Goal: Browse casually: Explore the website without a specific task or goal

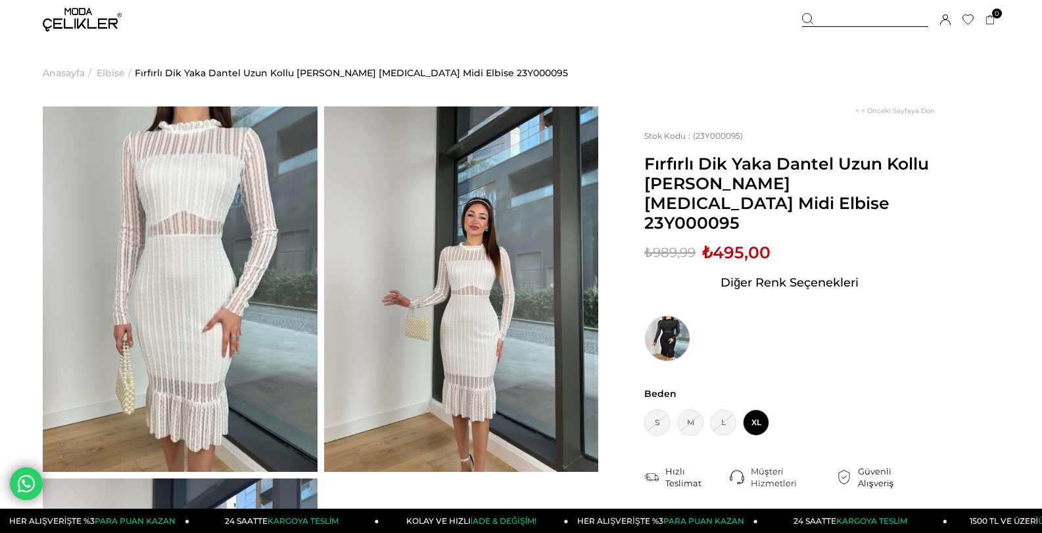
click at [91, 11] on img at bounding box center [82, 20] width 79 height 24
click at [119, 70] on span "Elbise" at bounding box center [111, 72] width 28 height 67
click at [119, 73] on span "Elbise" at bounding box center [111, 72] width 28 height 67
click at [114, 70] on span "Elbise" at bounding box center [111, 72] width 28 height 67
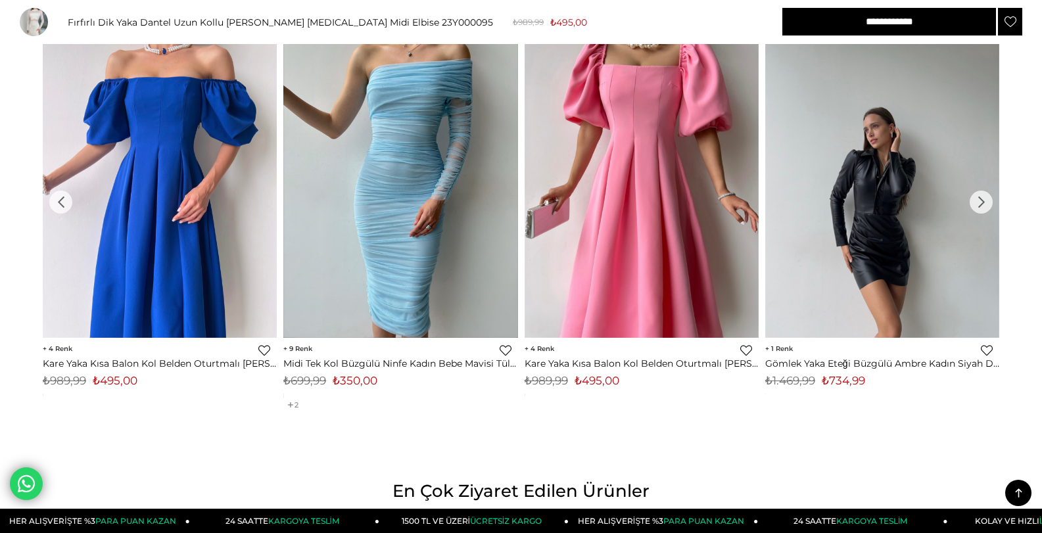
scroll to position [1447, 0]
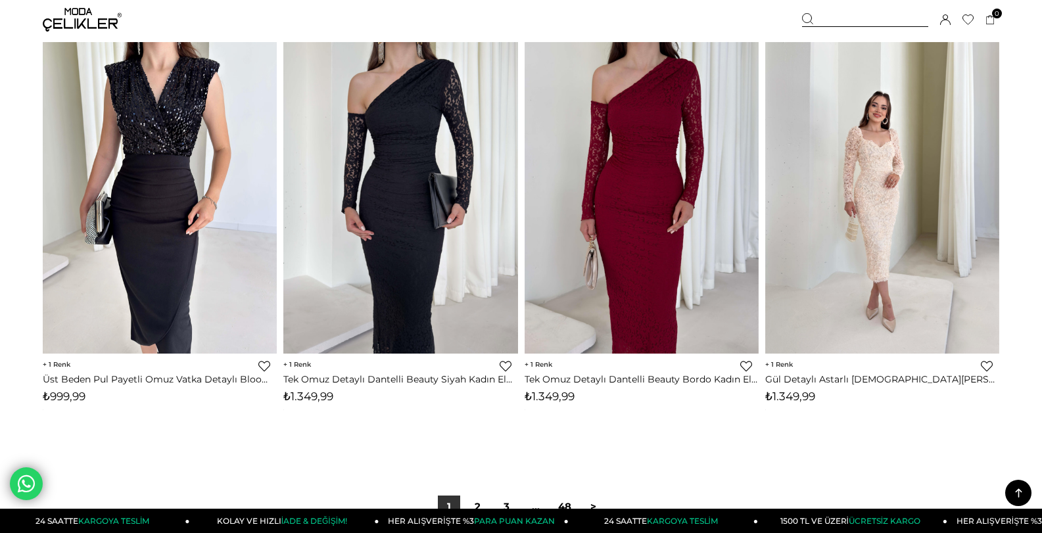
scroll to position [8352, 0]
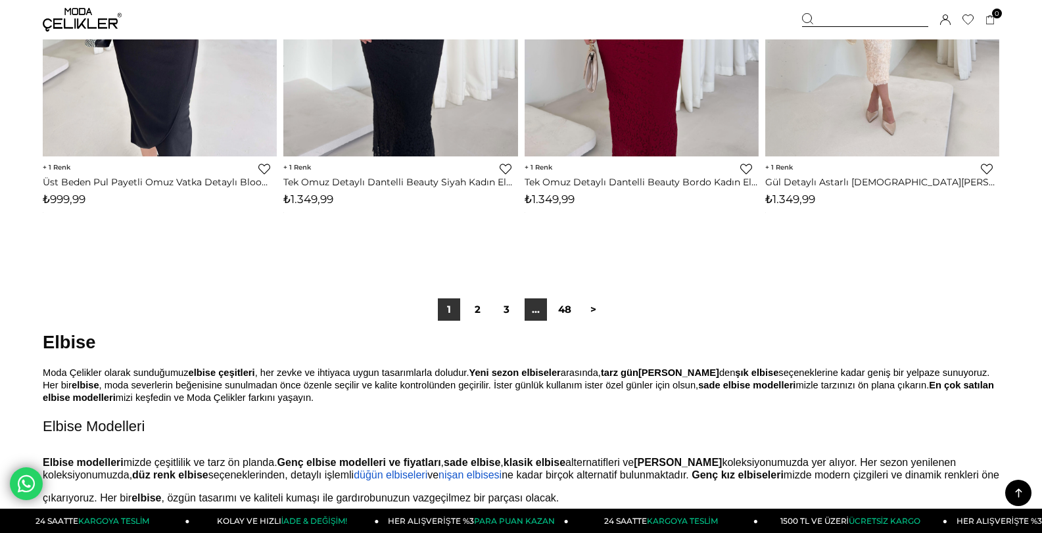
click at [533, 312] on link "..." at bounding box center [536, 310] width 22 height 22
click at [515, 315] on link "3" at bounding box center [507, 310] width 22 height 22
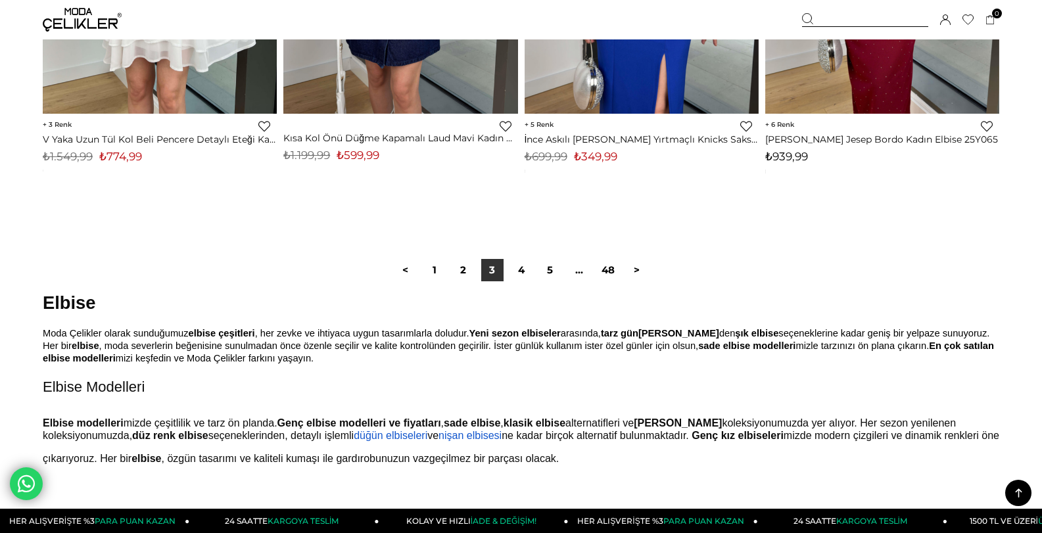
scroll to position [8419, 0]
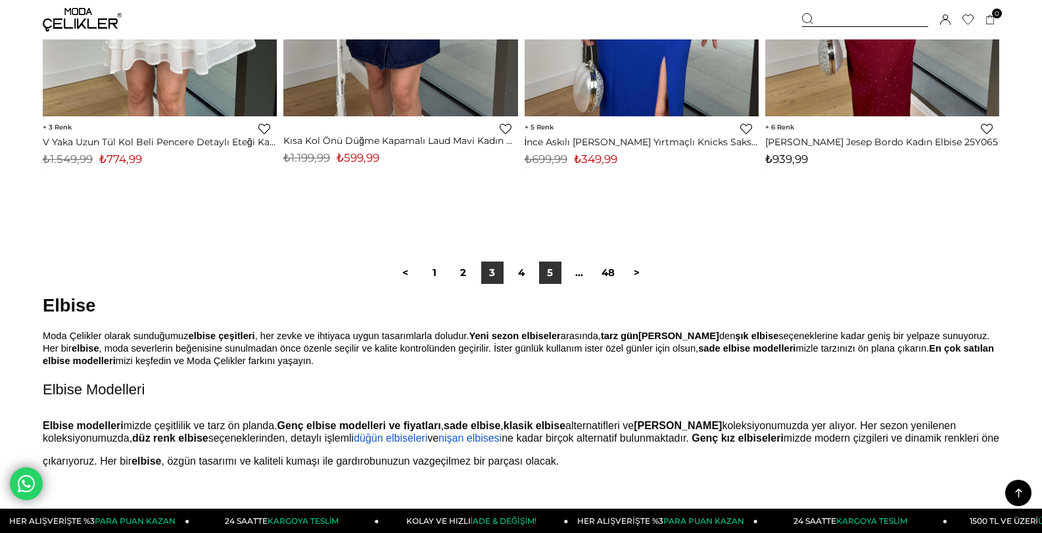
click at [555, 272] on link "5" at bounding box center [550, 273] width 22 height 22
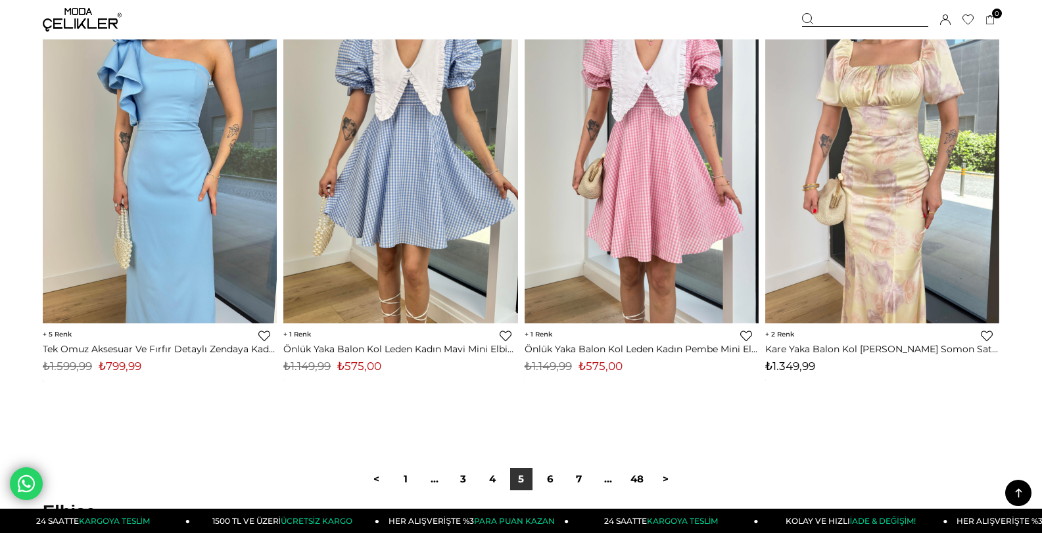
scroll to position [8419, 0]
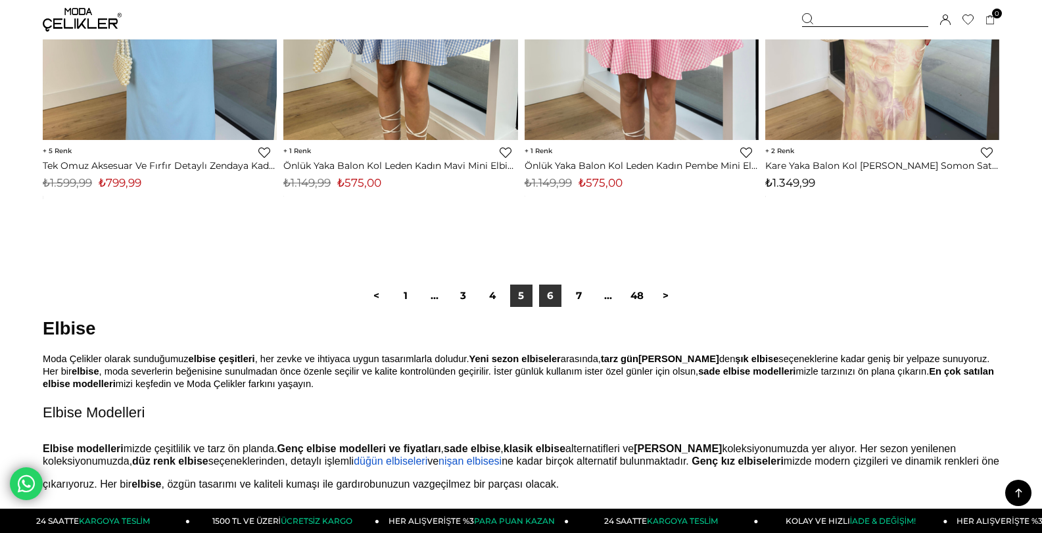
click at [552, 290] on link "6" at bounding box center [550, 296] width 22 height 22
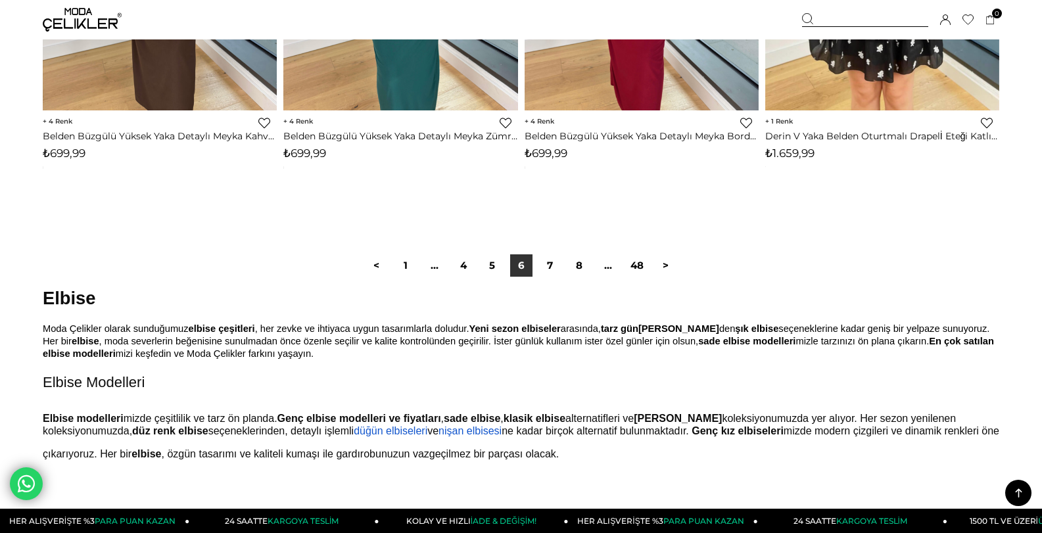
scroll to position [8748, 0]
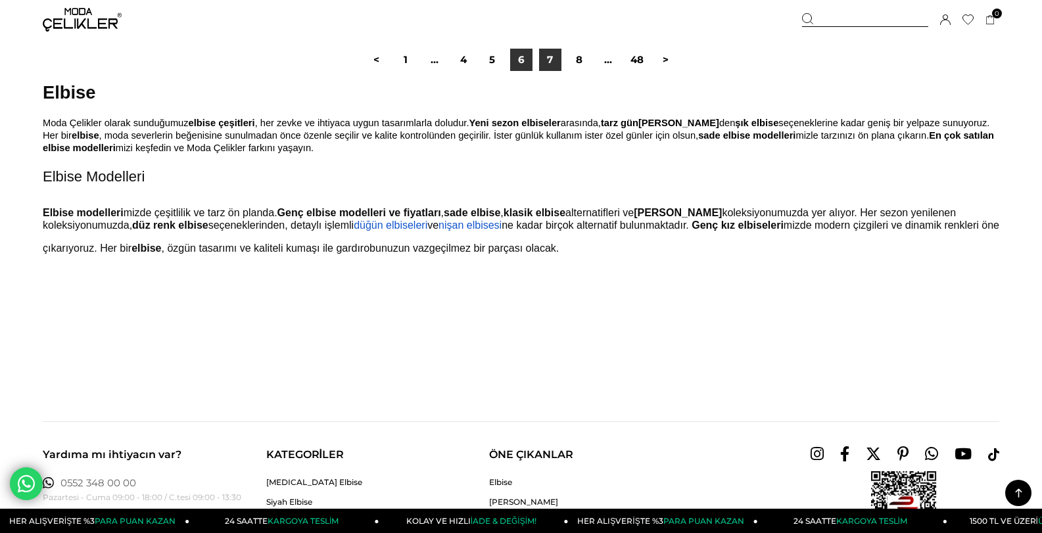
click at [557, 63] on link "7" at bounding box center [550, 60] width 22 height 22
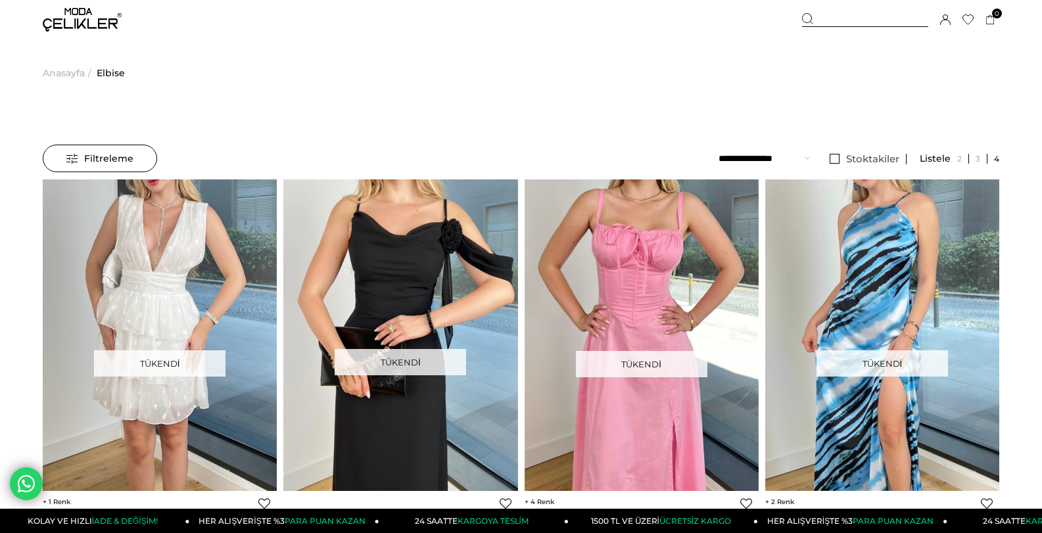
click at [91, 62] on li "Anasayfa >" at bounding box center [69, 72] width 52 height 67
click at [64, 71] on span "Anasayfa" at bounding box center [64, 72] width 42 height 67
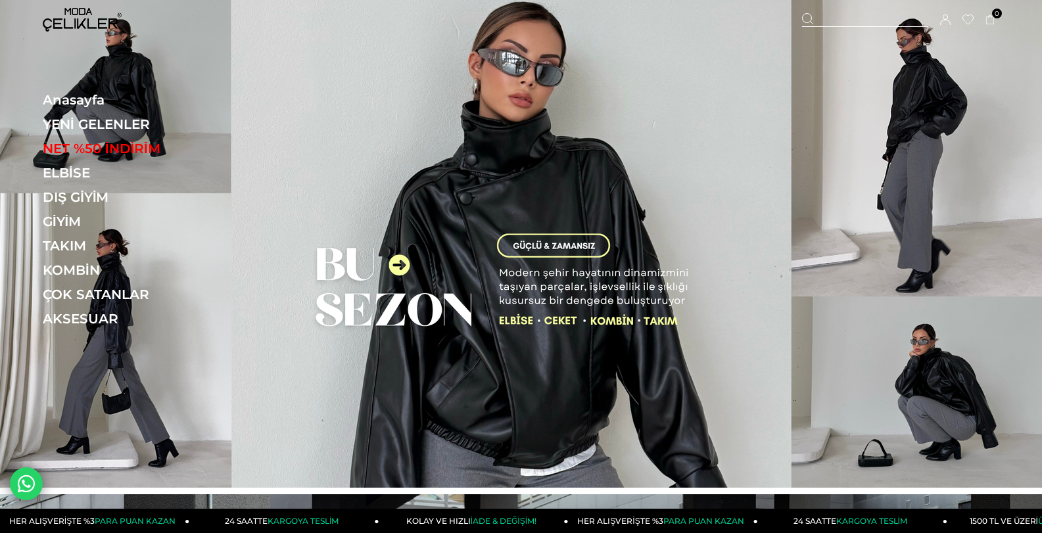
click at [148, 145] on link "NET %50 İNDİRİM" at bounding box center [133, 149] width 181 height 16
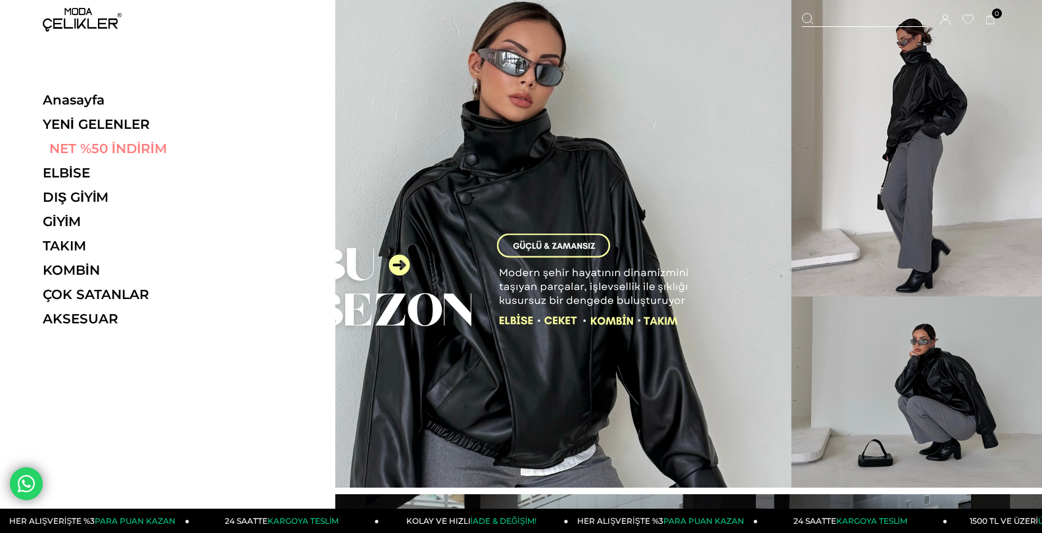
click at [145, 145] on link "NET %50 İNDİRİM" at bounding box center [133, 149] width 181 height 16
drag, startPoint x: 141, startPoint y: 134, endPoint x: 132, endPoint y: 136, distance: 9.6
click at [132, 136] on ul "Anasayfa YENİ GELENLER NET %50 İNDİRİM ELBİSE ELBİSE Tüm Elbiseler Yazlık Elbis…" at bounding box center [133, 213] width 181 height 243
click at [135, 146] on link "NET %50 İNDİRİM" at bounding box center [133, 149] width 181 height 16
click at [152, 143] on link "NET %50 İNDİRİM" at bounding box center [133, 149] width 181 height 16
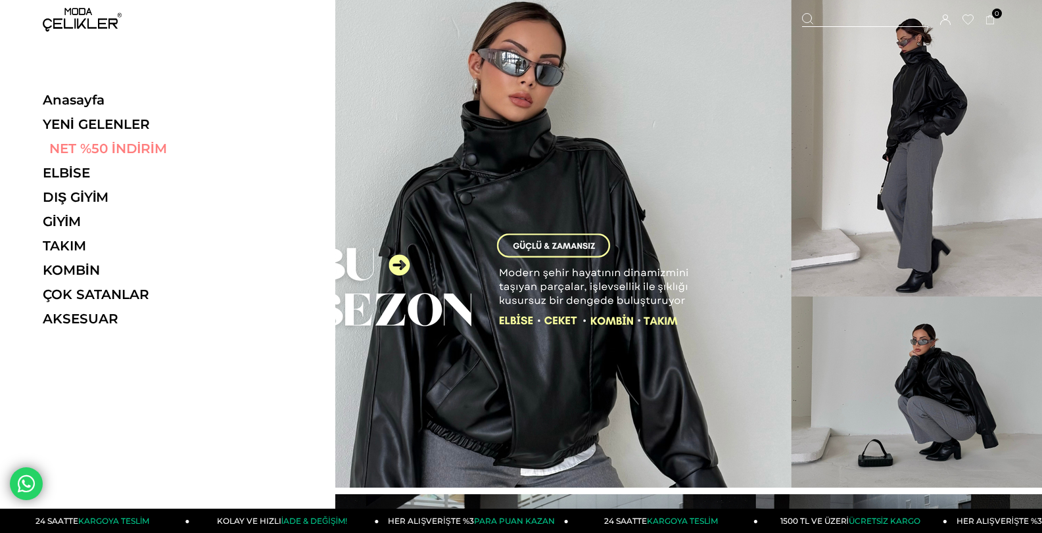
click at [139, 148] on link "NET %50 İNDİRİM" at bounding box center [133, 149] width 181 height 16
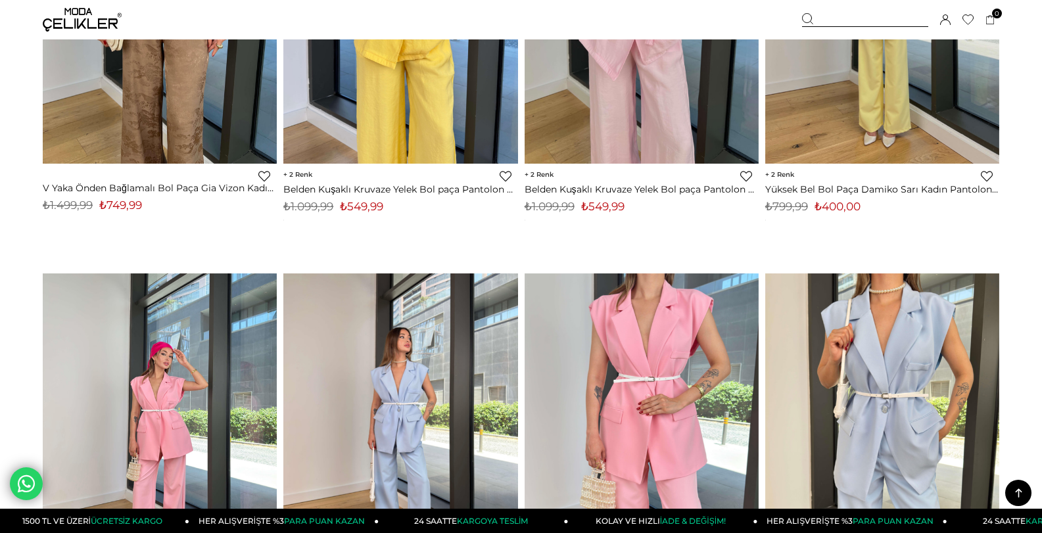
scroll to position [6051, 0]
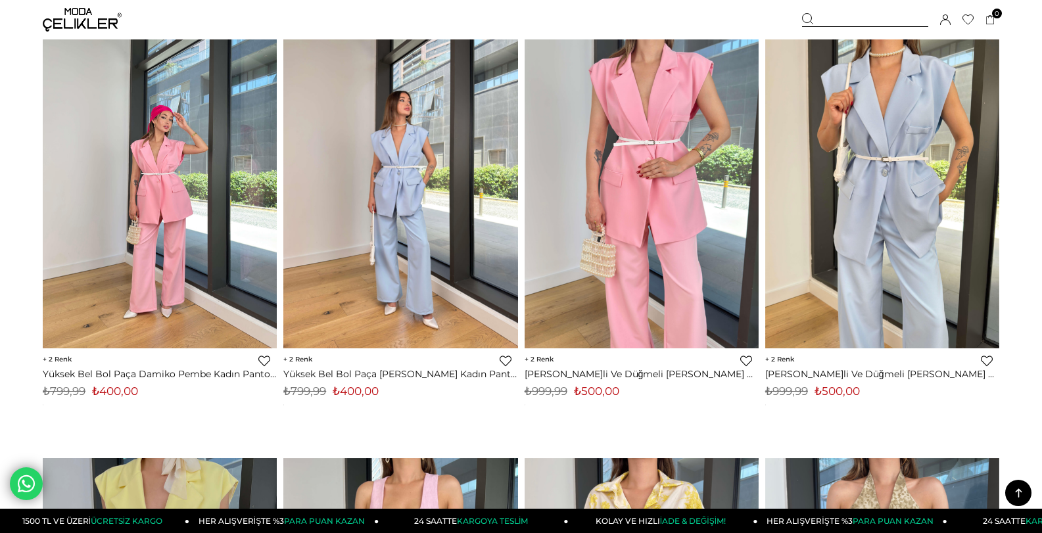
drag, startPoint x: 708, startPoint y: 228, endPoint x: 0, endPoint y: 308, distance: 712.2
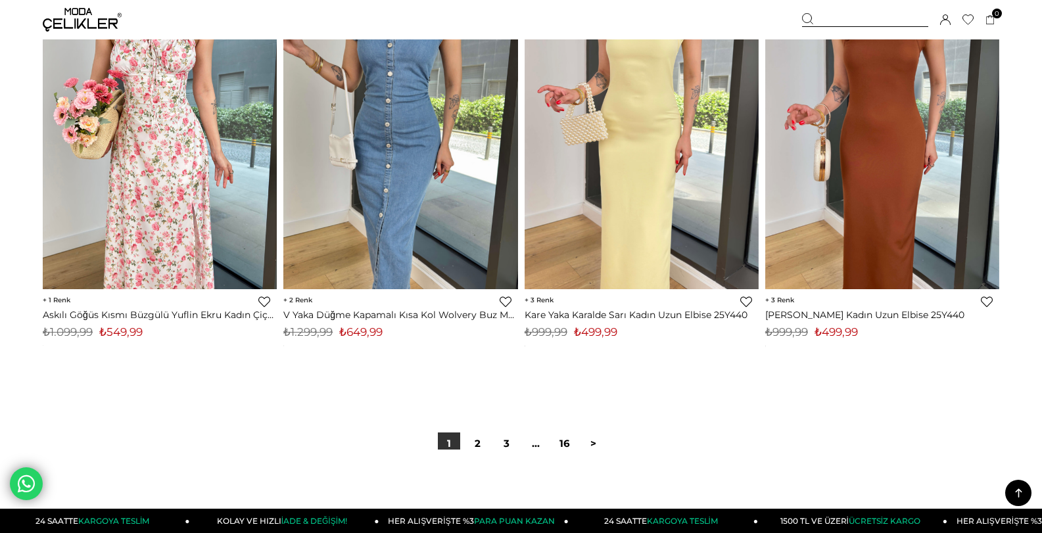
scroll to position [8485, 0]
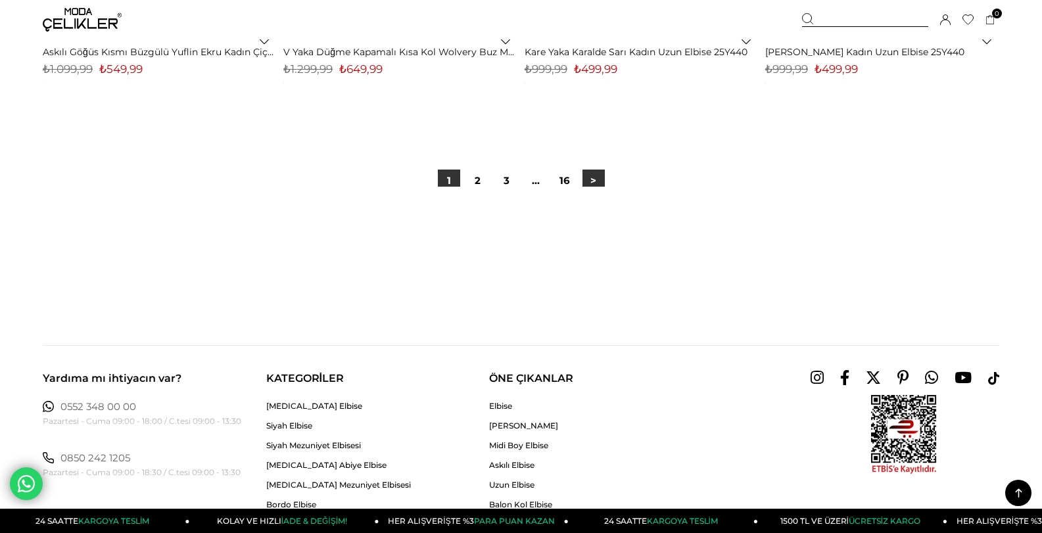
click at [588, 178] on link ">" at bounding box center [594, 181] width 22 height 22
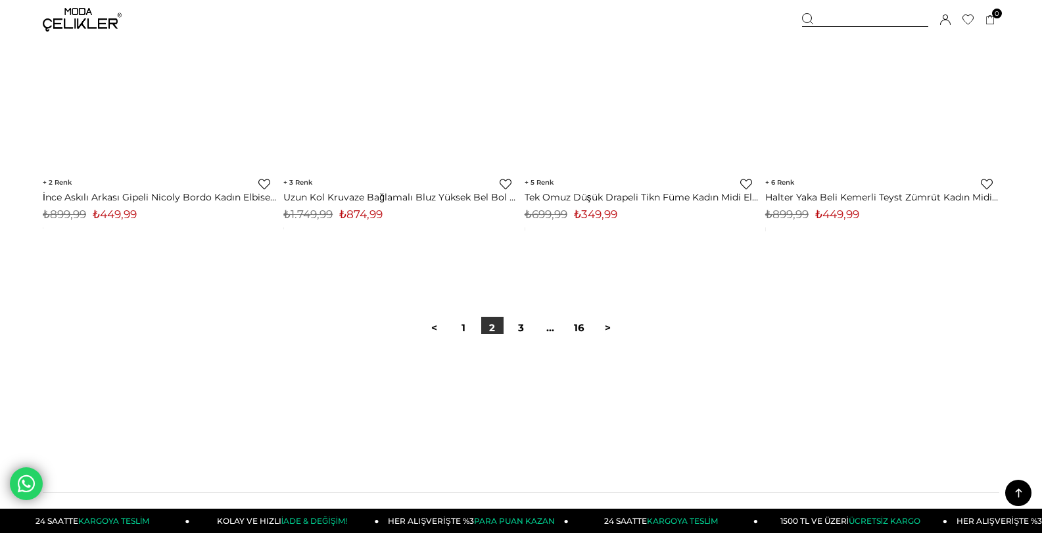
scroll to position [8353, 0]
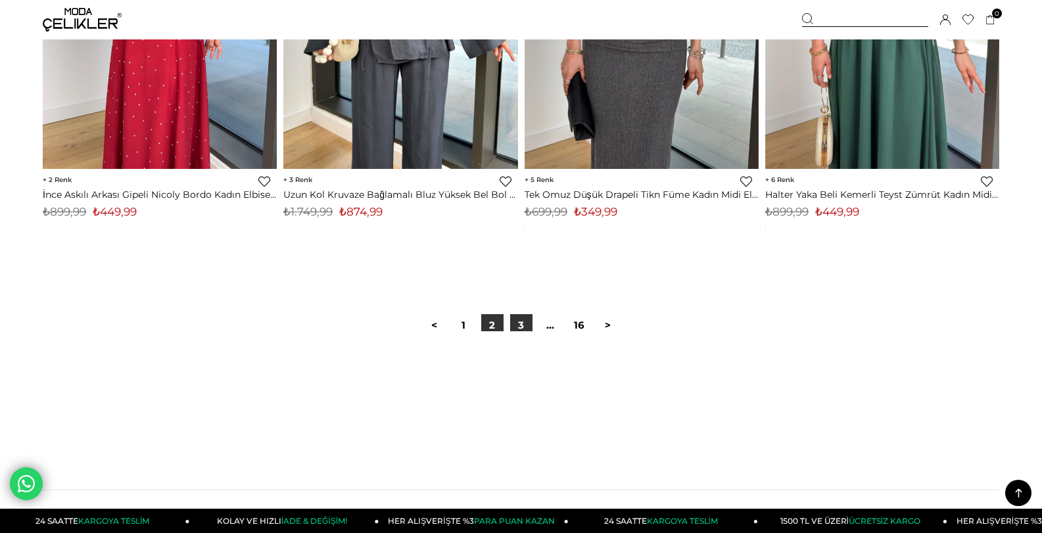
click at [519, 324] on link "3" at bounding box center [521, 325] width 22 height 22
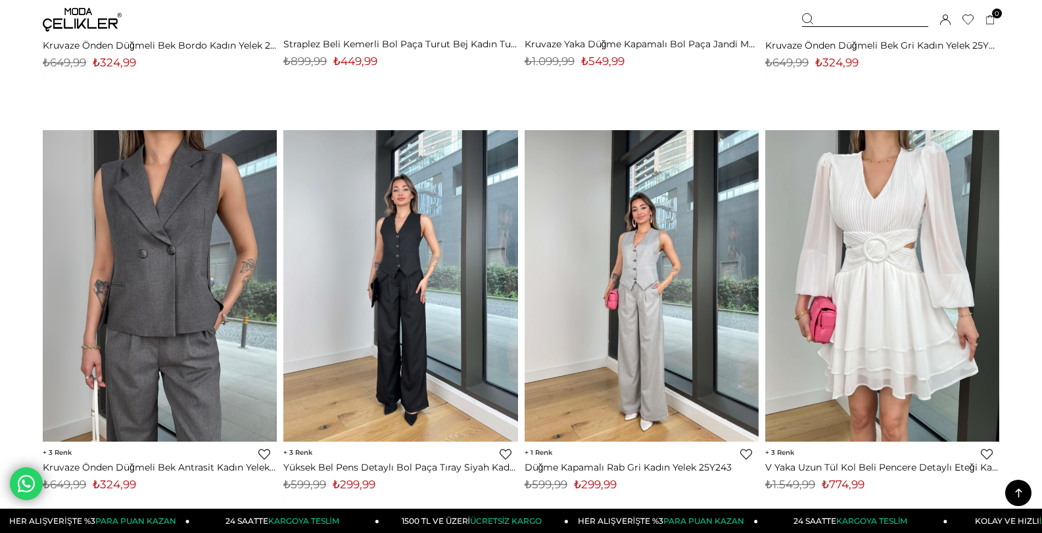
scroll to position [1315, 0]
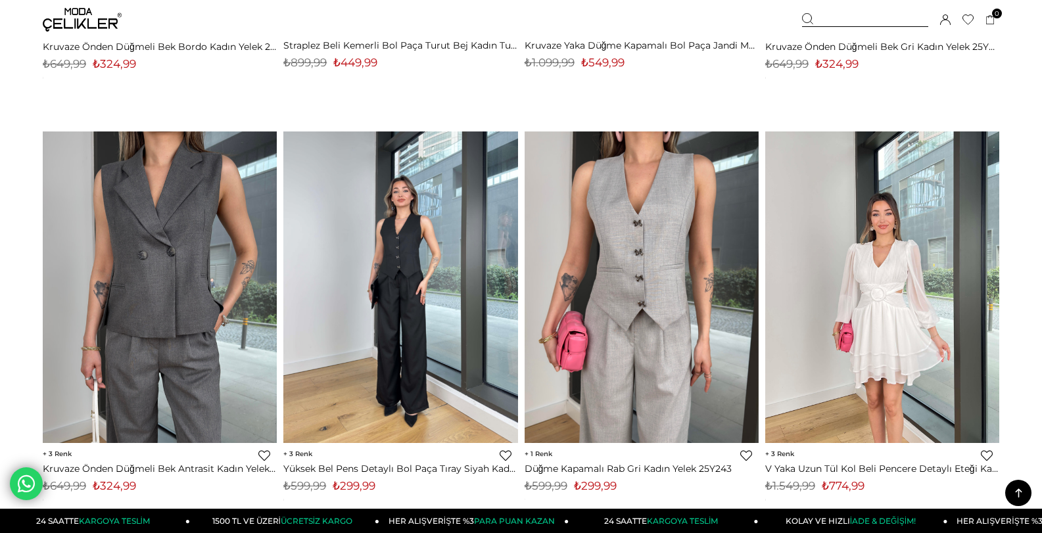
click at [893, 247] on img at bounding box center [883, 288] width 234 height 312
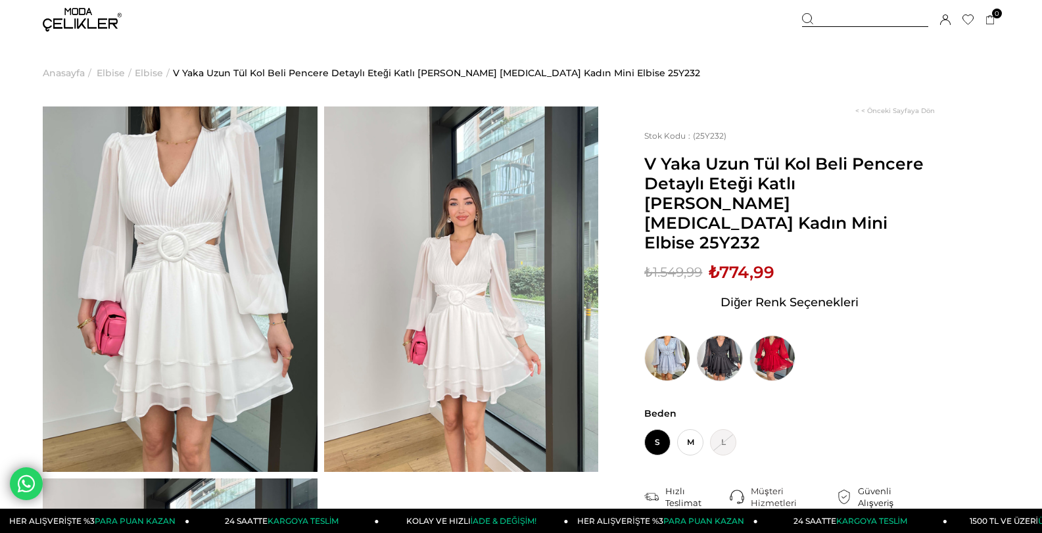
click at [726, 335] on img at bounding box center [720, 358] width 46 height 46
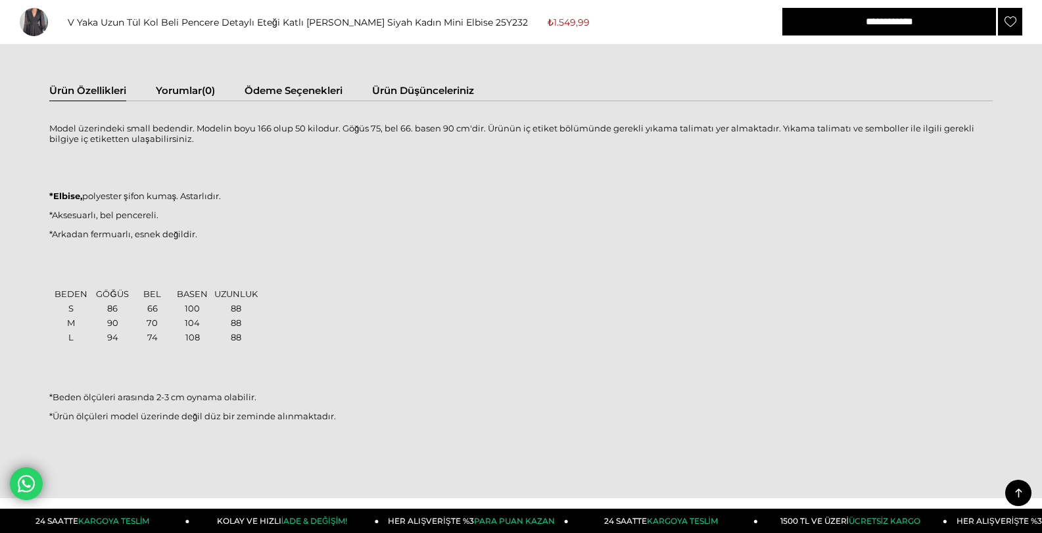
scroll to position [789, 0]
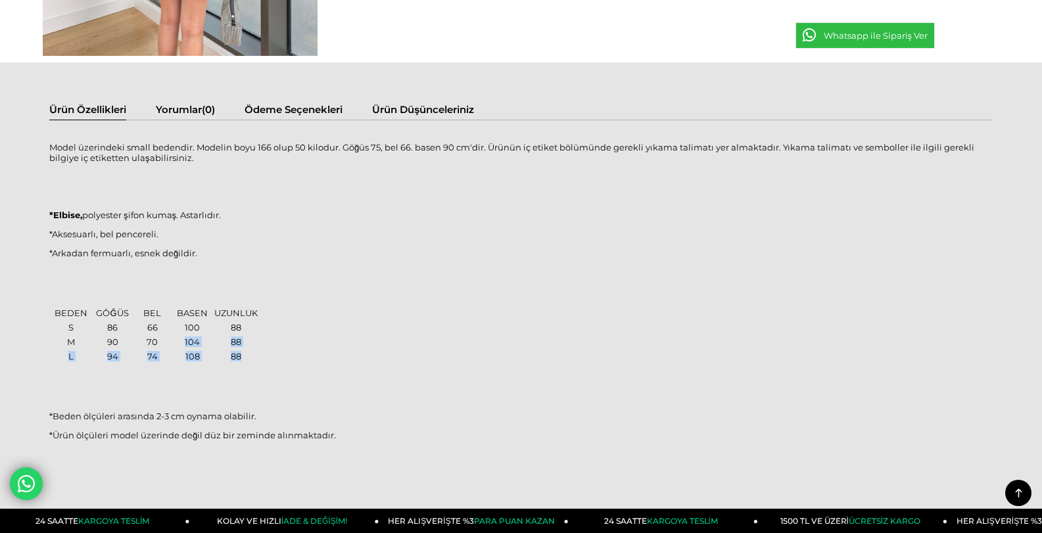
drag, startPoint x: 180, startPoint y: 338, endPoint x: 253, endPoint y: 358, distance: 75.8
click at [253, 358] on tbody "BEDEN GÖĞÜS BEL BASEN UZUNLUK S 86 66 100 88 M 90 70 104 88 L 94 74 108 88" at bounding box center [155, 334] width 208 height 57
click at [390, 356] on div "Model üzerindeki small bedendir. Modelin boyu 166 olup 50 kilodur. Göğüs 75, be…" at bounding box center [521, 299] width 944 height 330
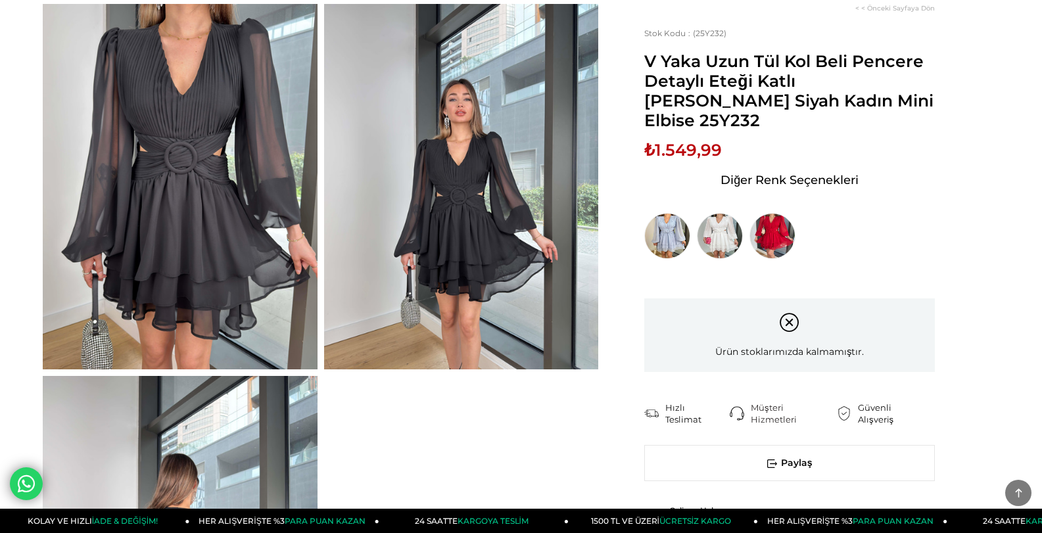
scroll to position [0, 0]
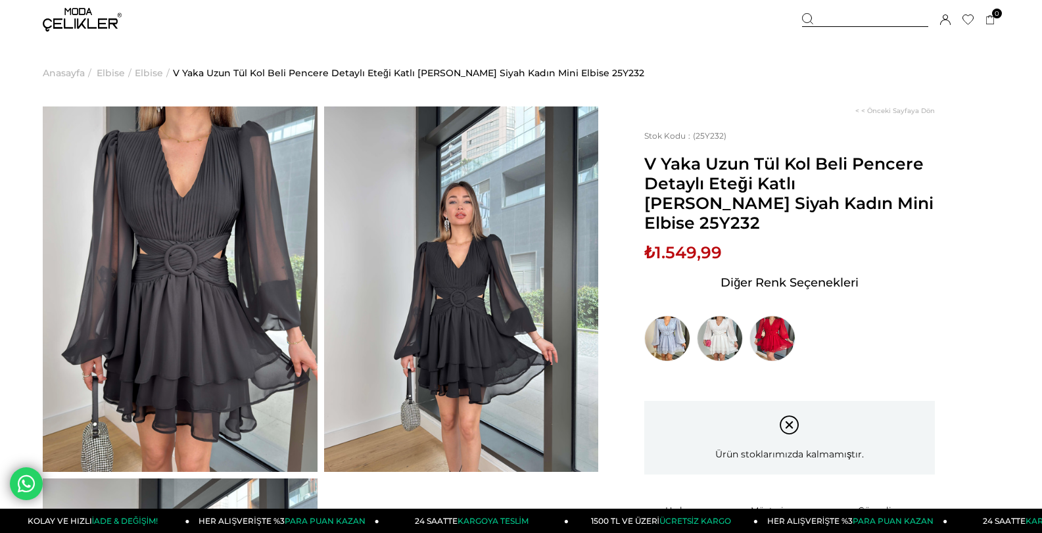
click at [105, 16] on img at bounding box center [82, 20] width 79 height 24
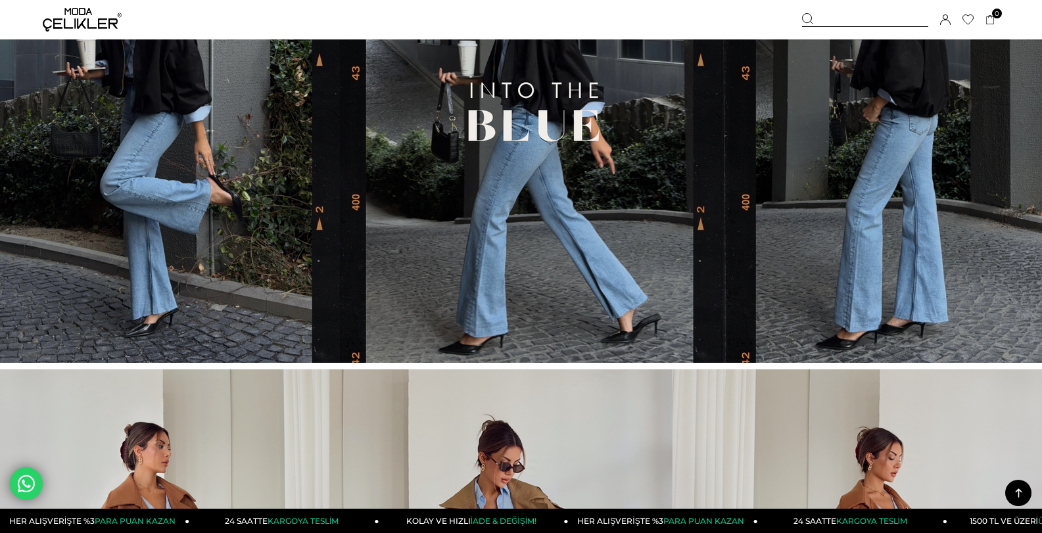
scroll to position [395, 0]
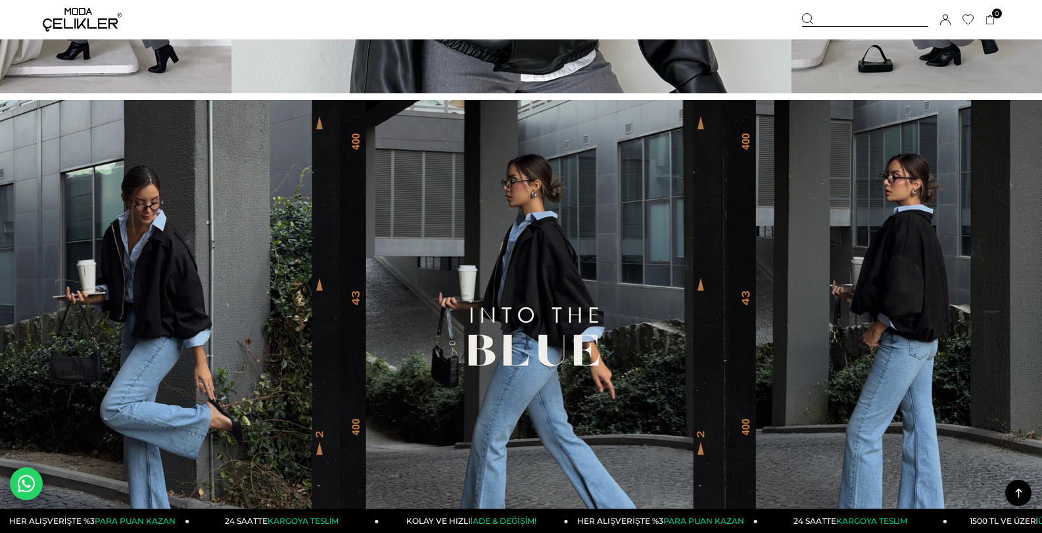
click at [582, 295] on img at bounding box center [521, 344] width 1042 height 488
click at [530, 335] on img at bounding box center [521, 344] width 1042 height 488
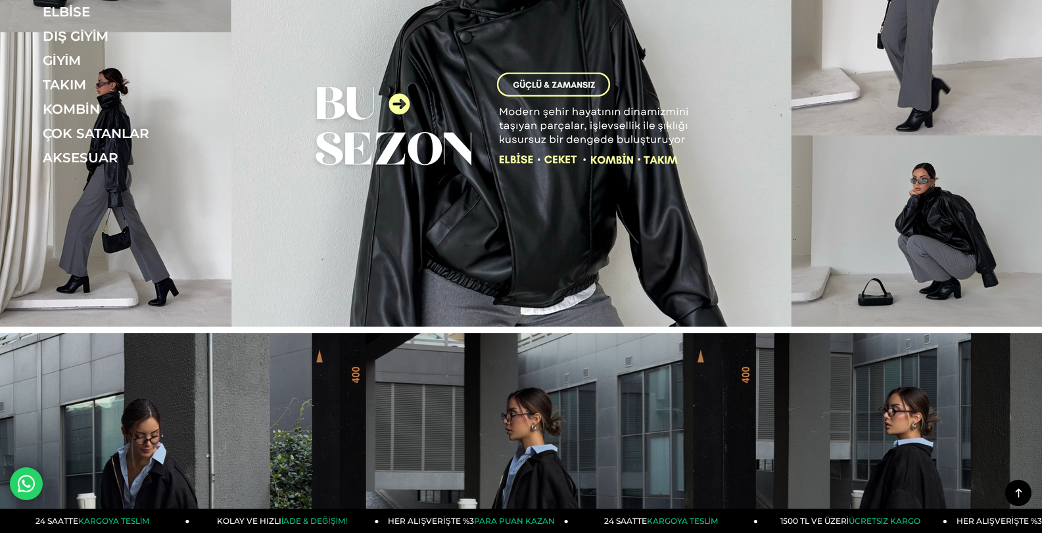
scroll to position [0, 0]
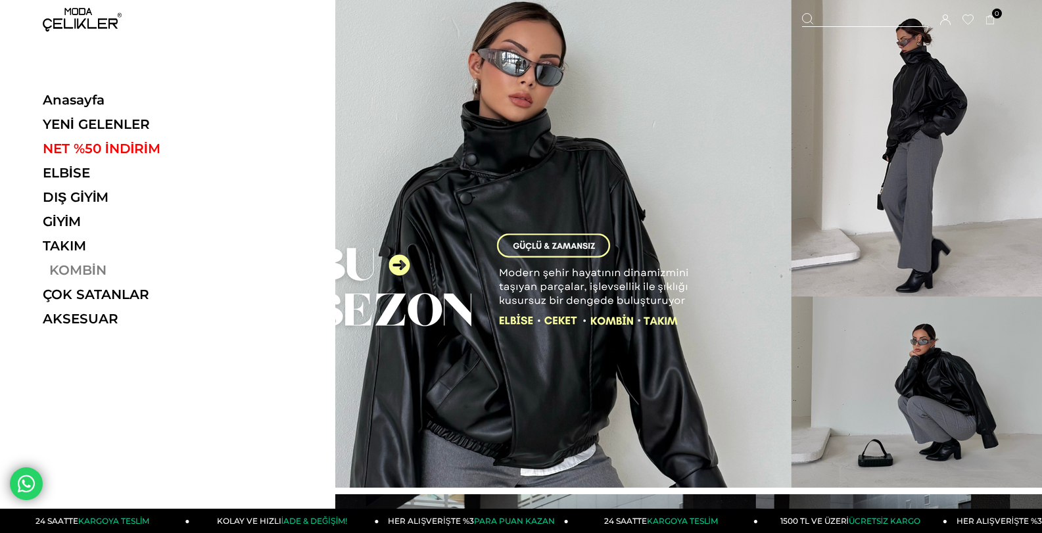
click at [74, 272] on link "KOMBİN" at bounding box center [133, 270] width 181 height 16
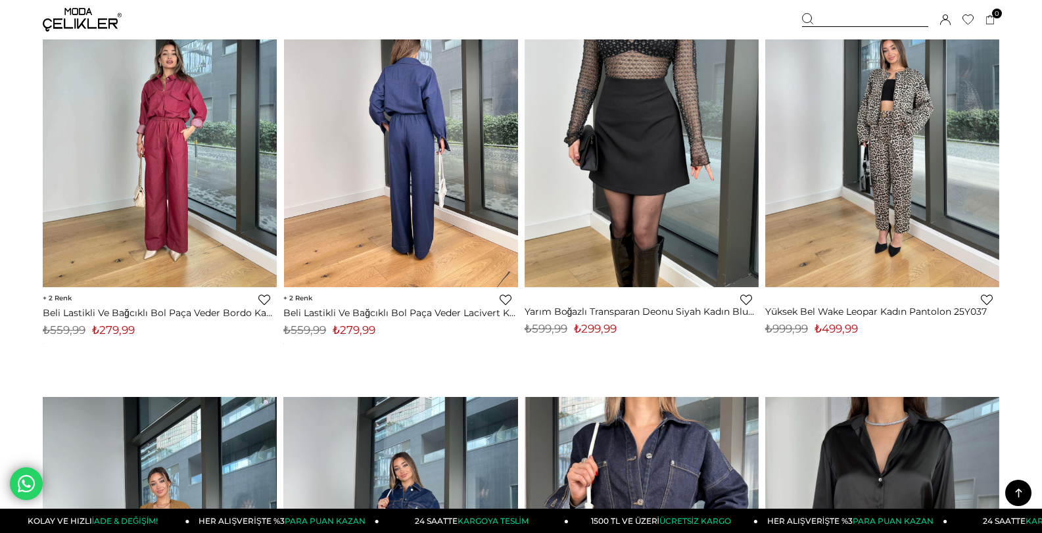
scroll to position [3091, 0]
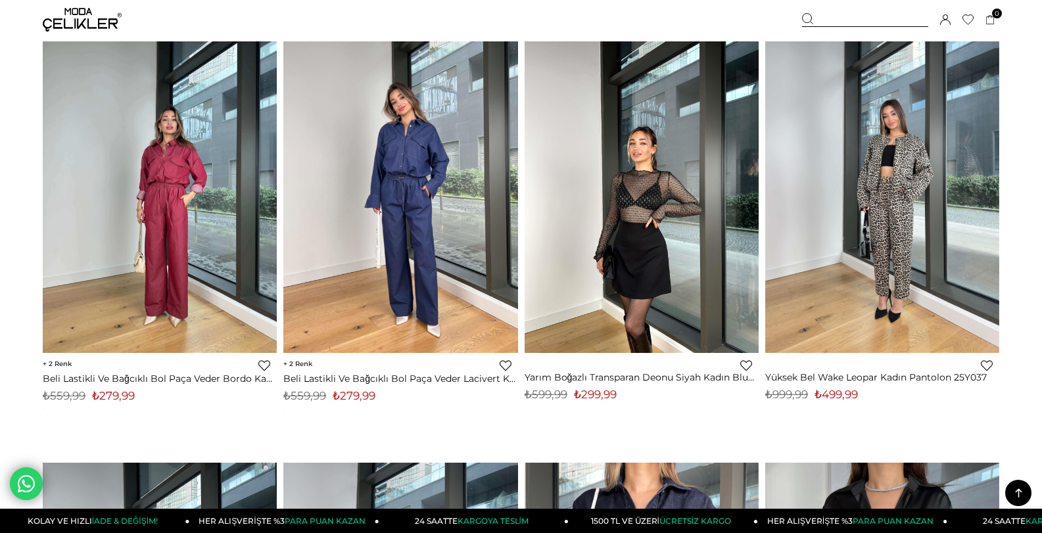
click at [614, 222] on img at bounding box center [642, 197] width 234 height 312
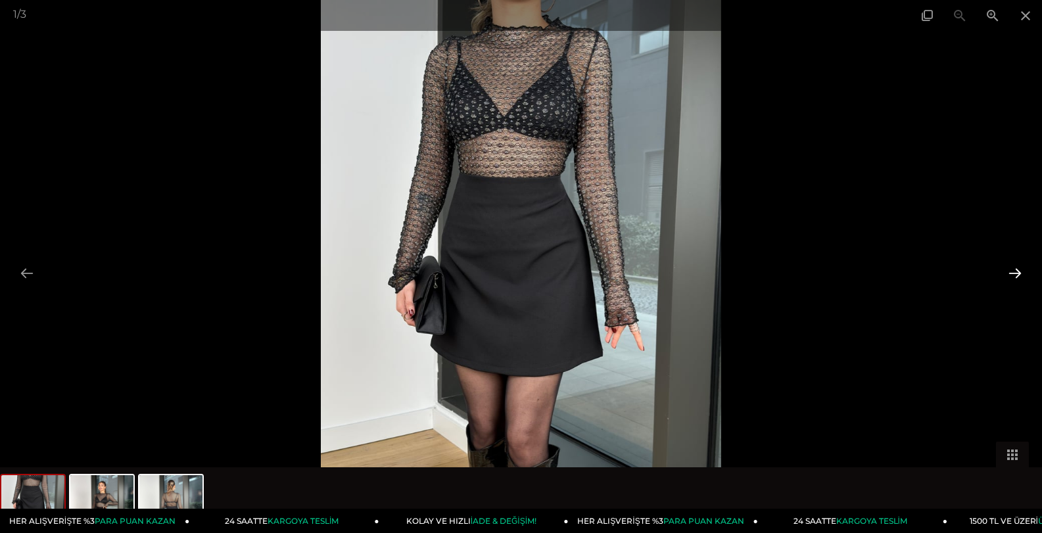
click at [1010, 264] on button at bounding box center [1016, 273] width 28 height 26
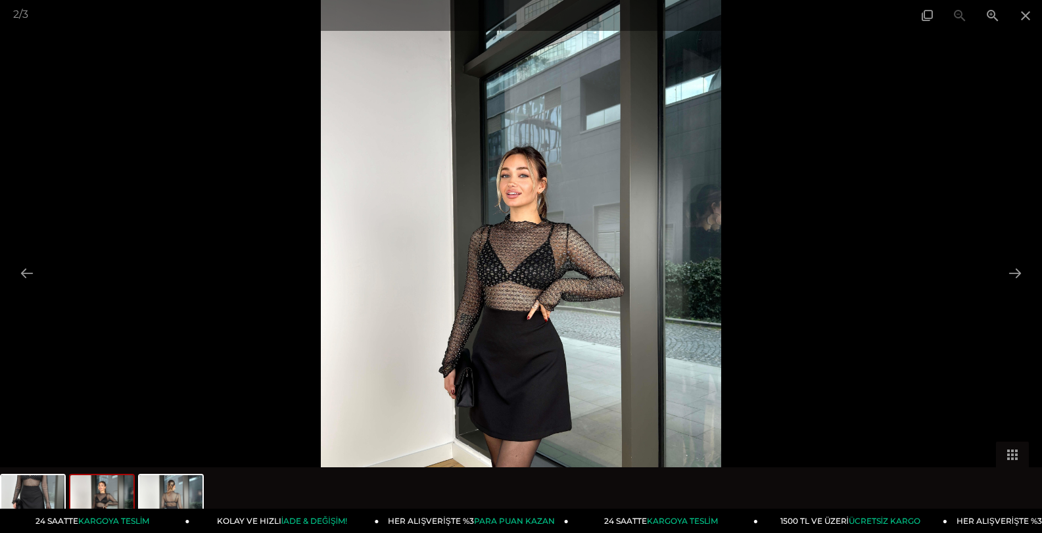
click at [566, 274] on img at bounding box center [521, 266] width 400 height 533
click at [541, 241] on img at bounding box center [521, 266] width 400 height 533
click at [989, 3] on span at bounding box center [993, 15] width 33 height 31
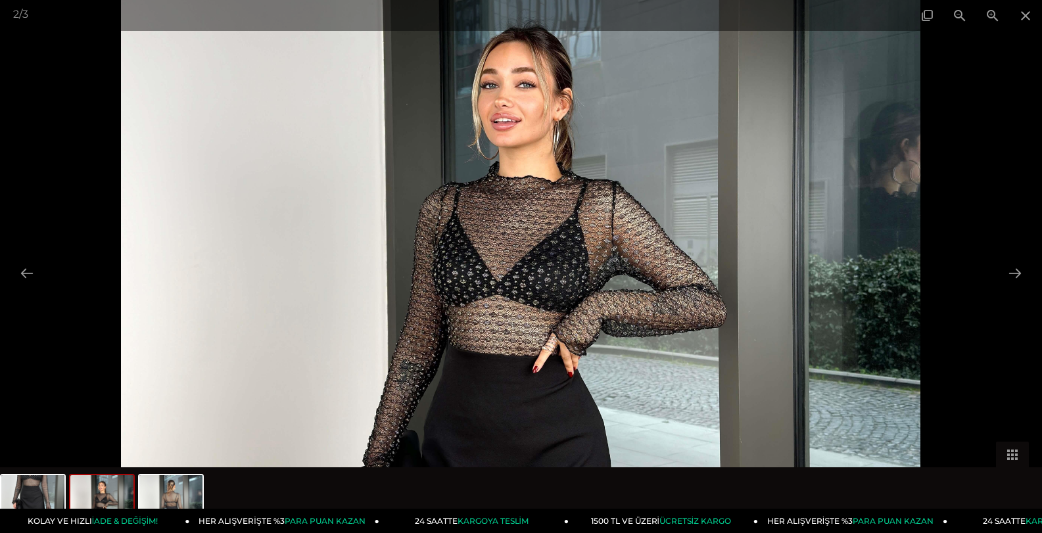
click at [588, 241] on img at bounding box center [521, 267] width 800 height 1067
click at [1021, 134] on div at bounding box center [521, 266] width 1042 height 533
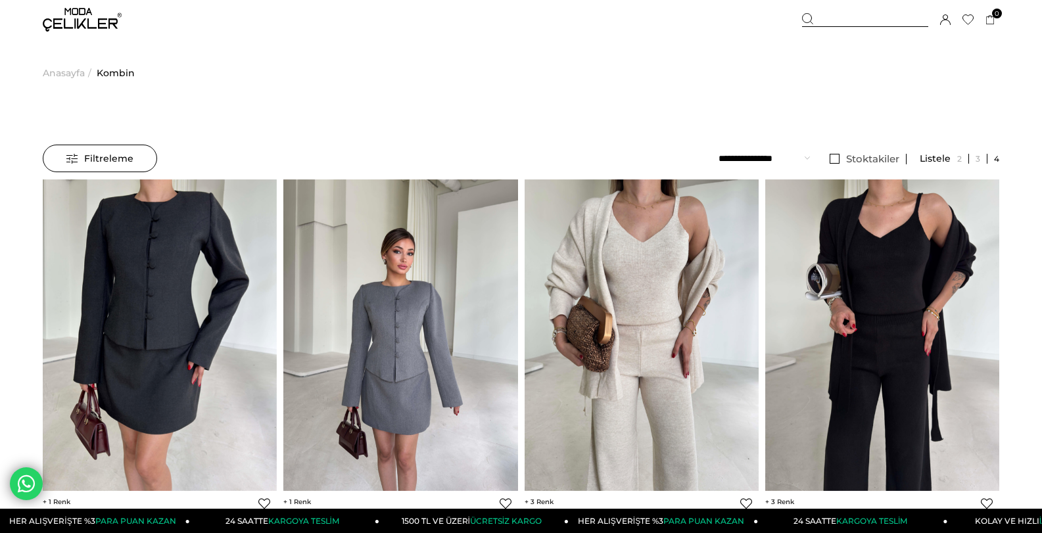
click at [80, 76] on span "Anasayfa" at bounding box center [64, 72] width 42 height 67
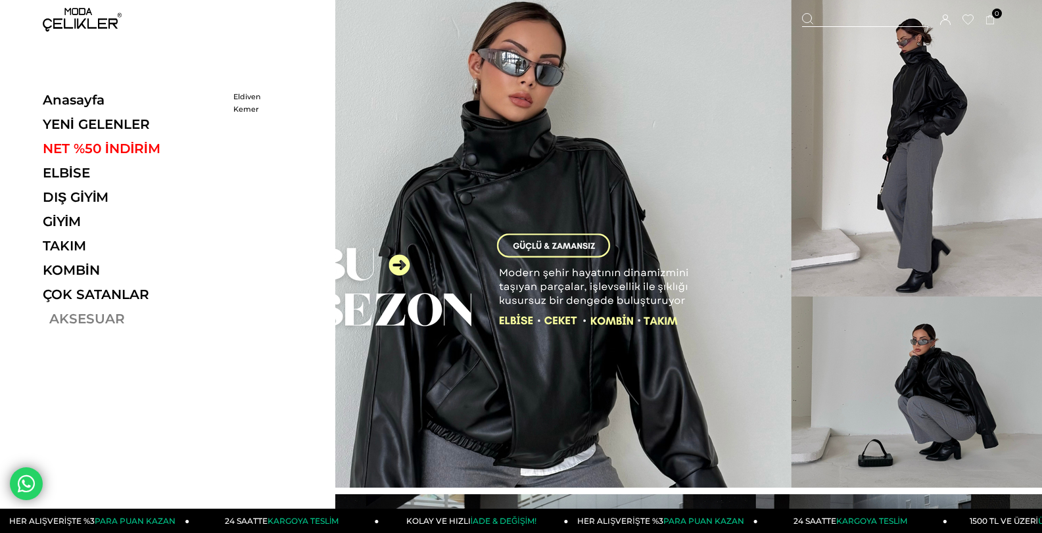
click at [86, 316] on link "AKSESUAR" at bounding box center [133, 319] width 181 height 16
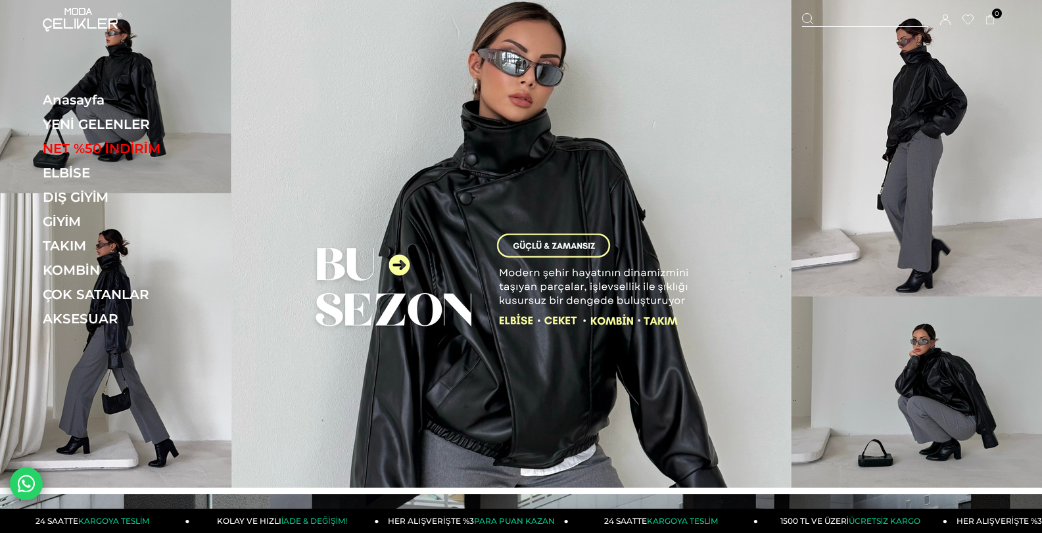
click at [551, 236] on img at bounding box center [521, 244] width 1042 height 488
click at [410, 269] on img at bounding box center [521, 244] width 1042 height 488
click at [409, 269] on img at bounding box center [521, 244] width 1042 height 488
click at [589, 310] on img at bounding box center [521, 244] width 1042 height 488
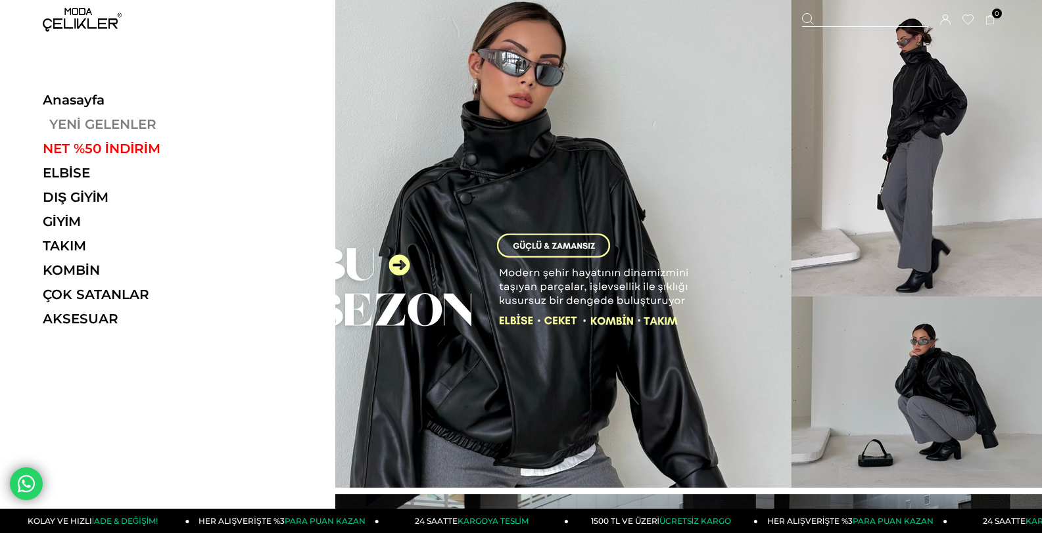
click at [96, 120] on link "YENİ GELENLER" at bounding box center [133, 124] width 181 height 16
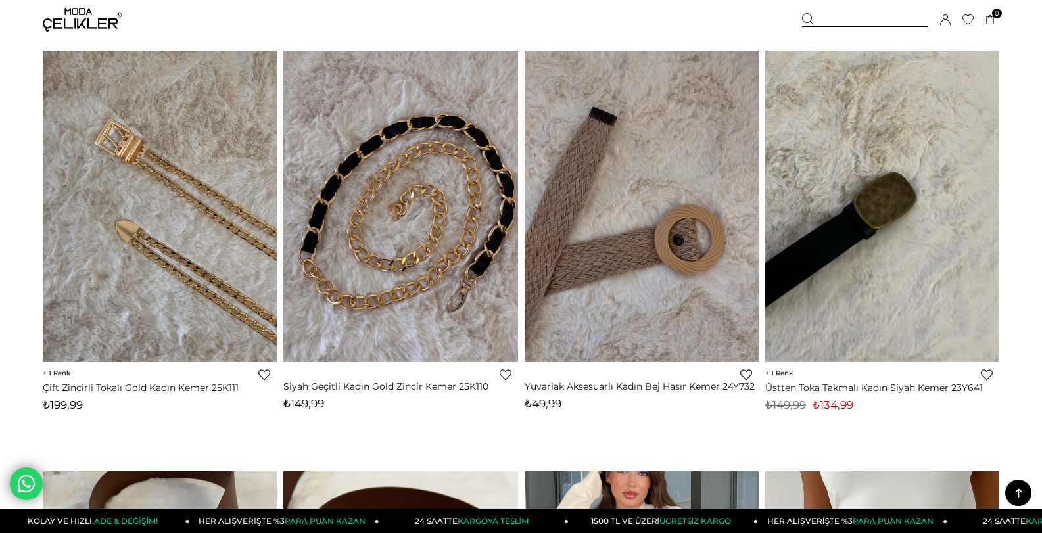
scroll to position [526, 0]
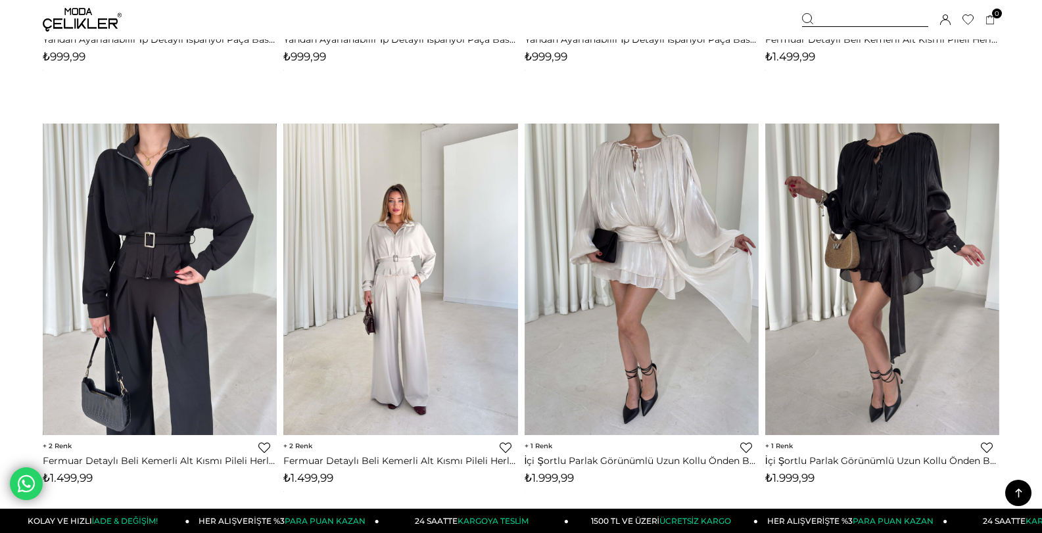
scroll to position [3091, 0]
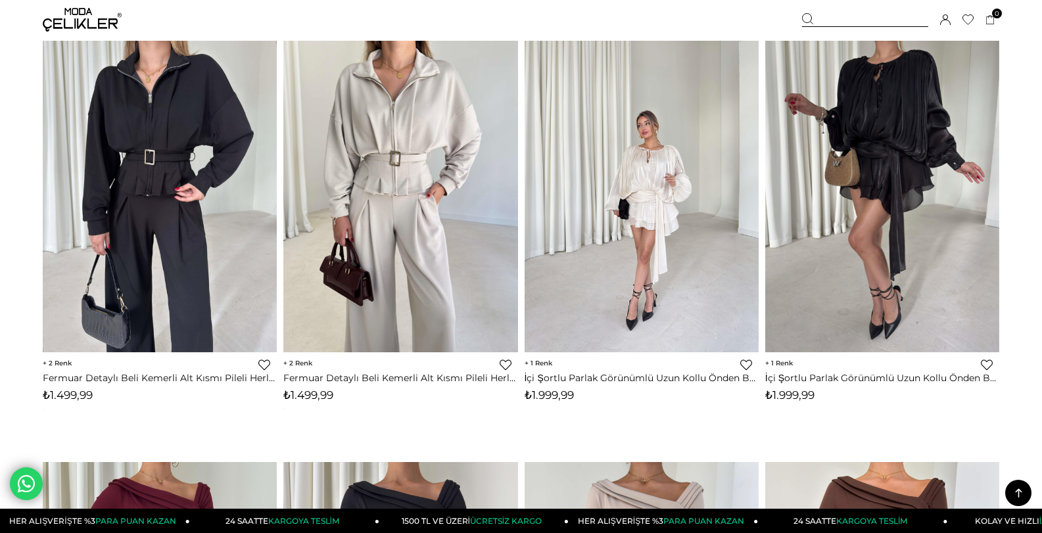
click at [698, 208] on img at bounding box center [642, 196] width 234 height 312
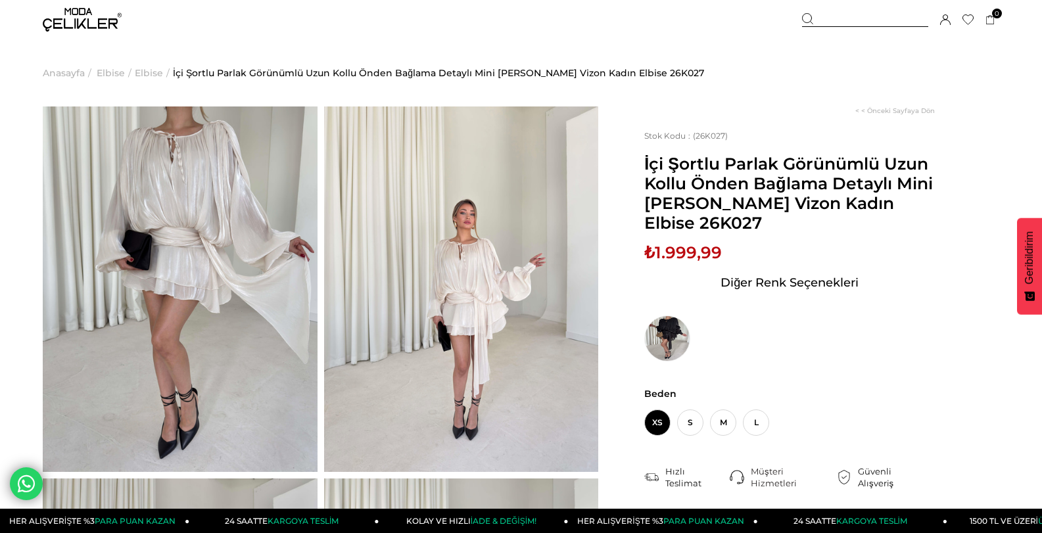
click at [635, 288] on div "**********" at bounding box center [799, 427] width 401 height 641
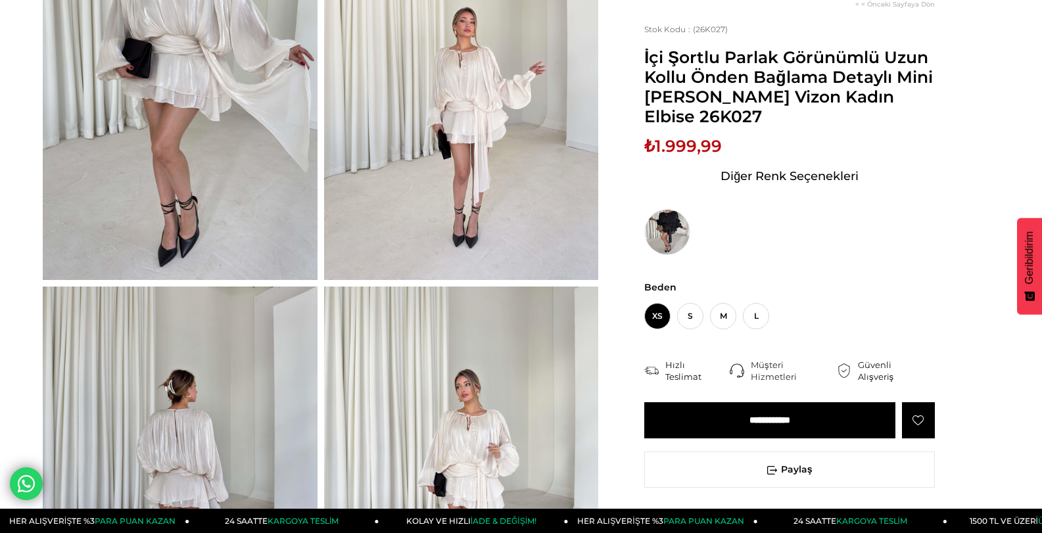
scroll to position [329, 0]
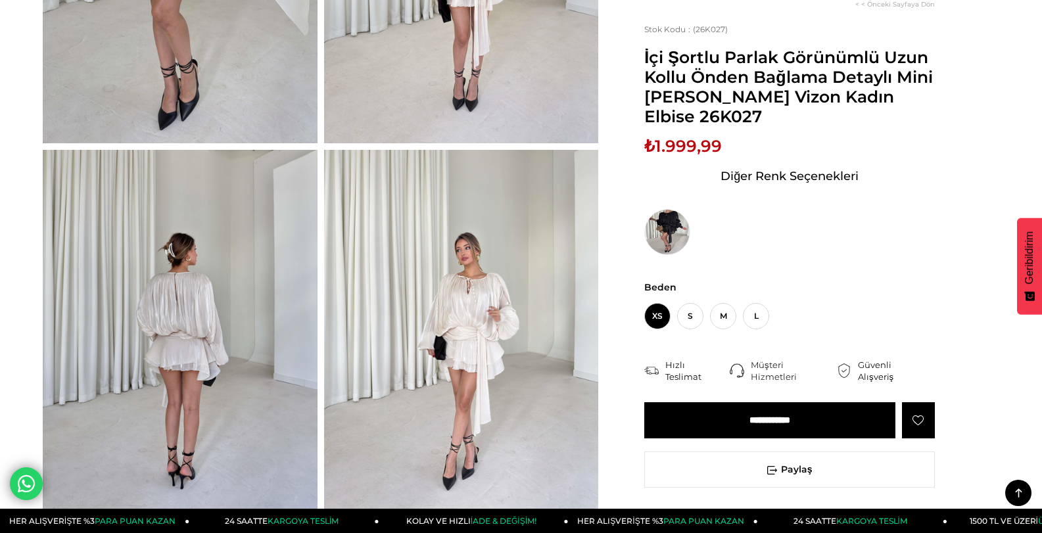
click at [251, 253] on img at bounding box center [180, 333] width 275 height 366
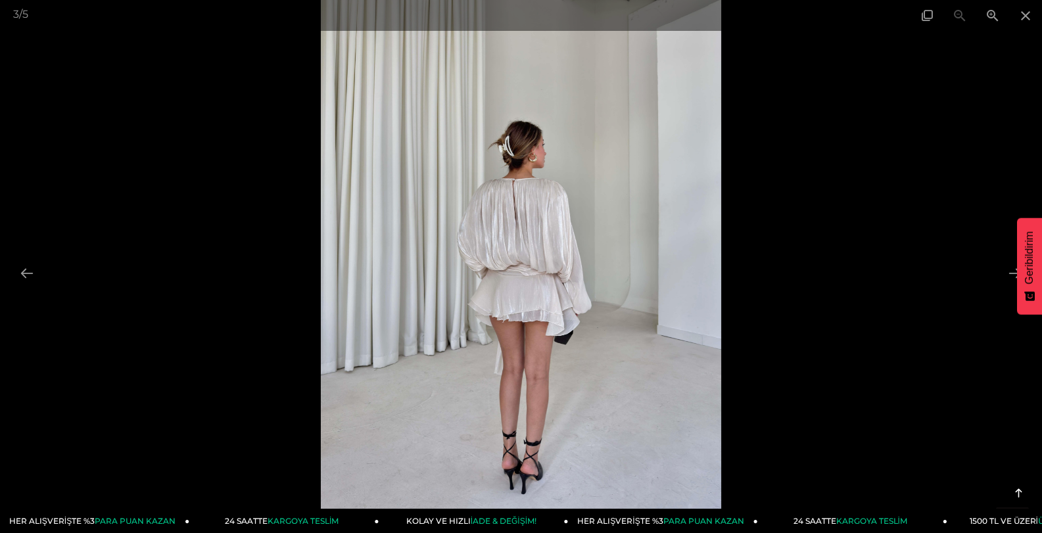
scroll to position [658, 0]
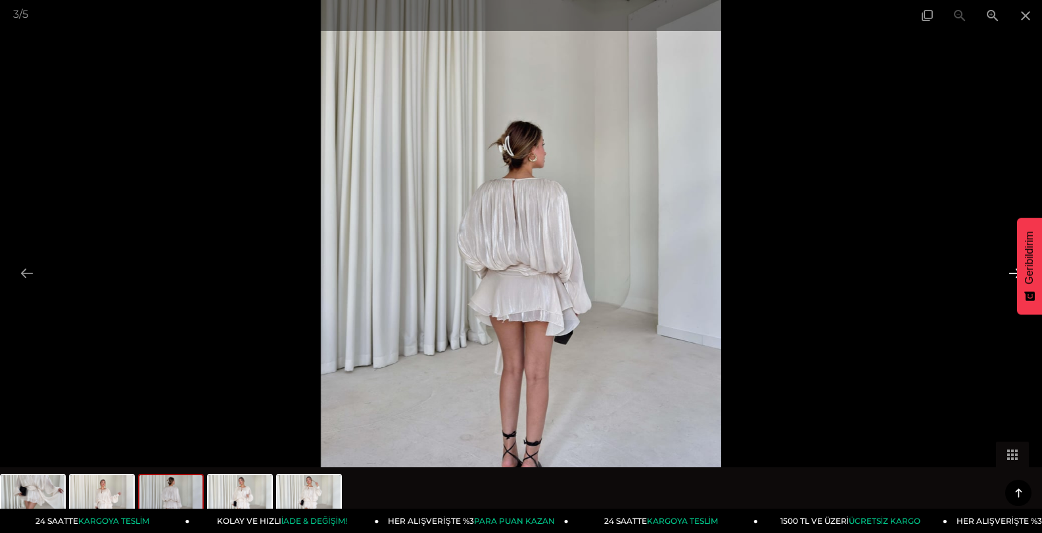
click at [1008, 273] on button at bounding box center [1016, 273] width 28 height 26
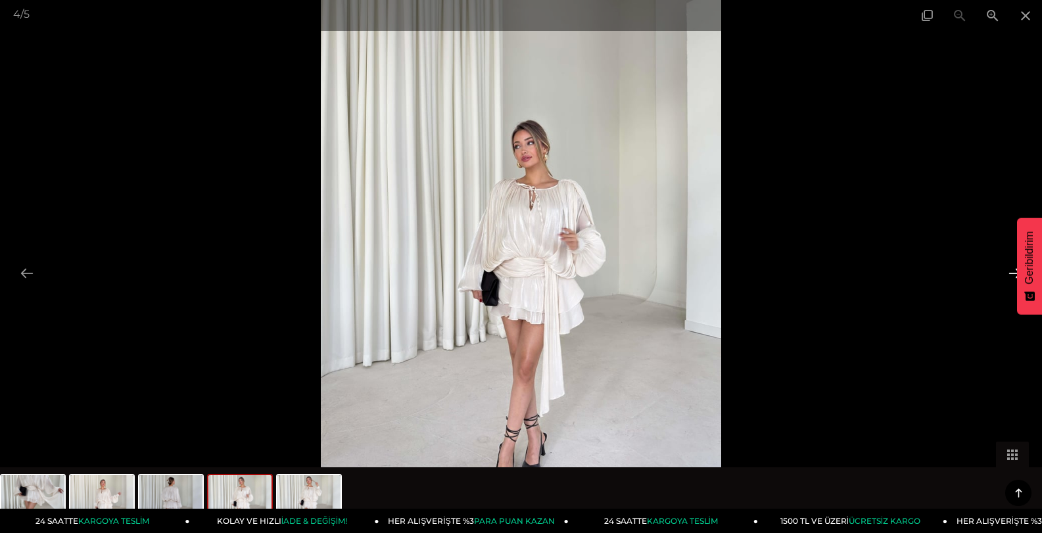
click at [1008, 273] on button at bounding box center [1016, 273] width 28 height 26
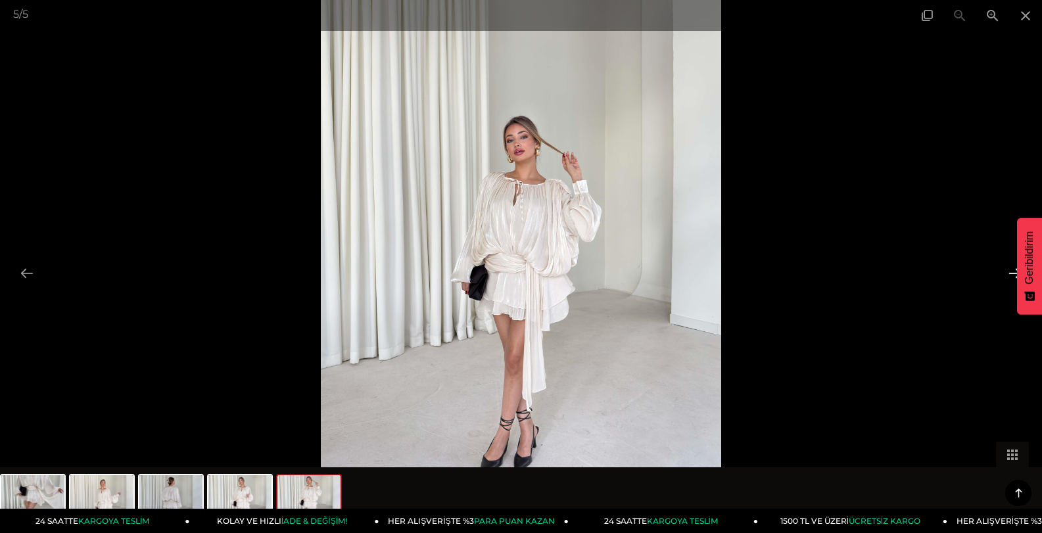
click at [1008, 273] on button at bounding box center [1016, 273] width 28 height 26
